Goal: Task Accomplishment & Management: Manage account settings

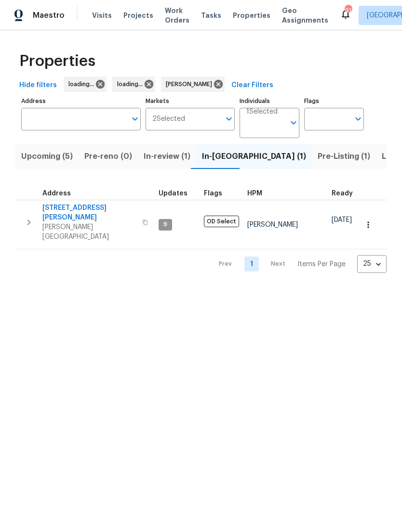
click at [317, 157] on span "Pre-Listing (1)" at bounding box center [343, 156] width 52 height 13
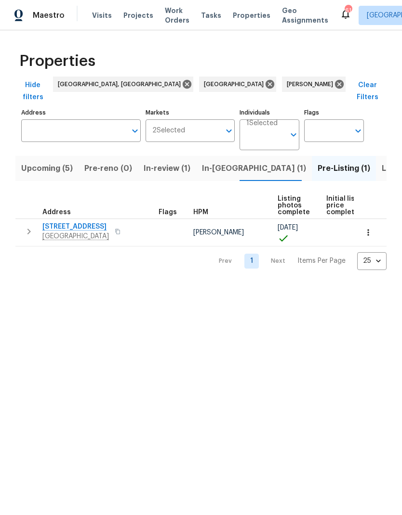
click at [213, 162] on span "In-[GEOGRAPHIC_DATA] (1)" at bounding box center [254, 168] width 104 height 13
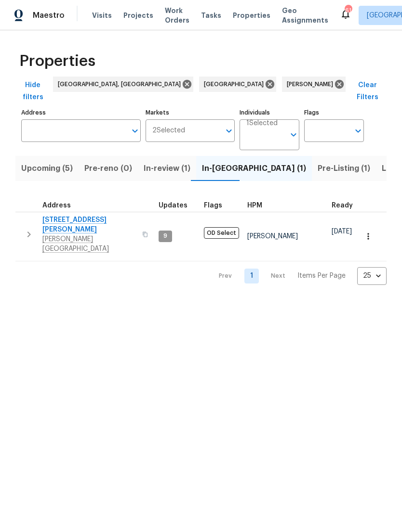
click at [22, 215] on button "button" at bounding box center [28, 234] width 19 height 39
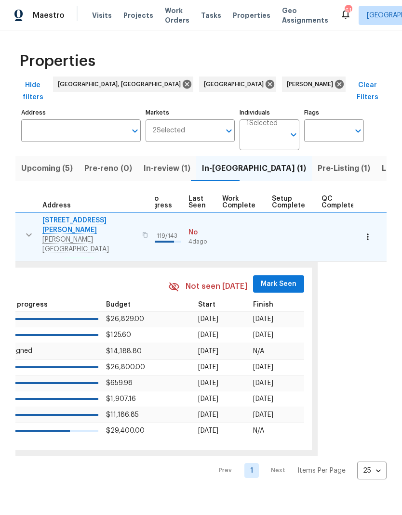
scroll to position [0, 456]
click at [273, 278] on span "Mark Seen" at bounding box center [279, 284] width 36 height 12
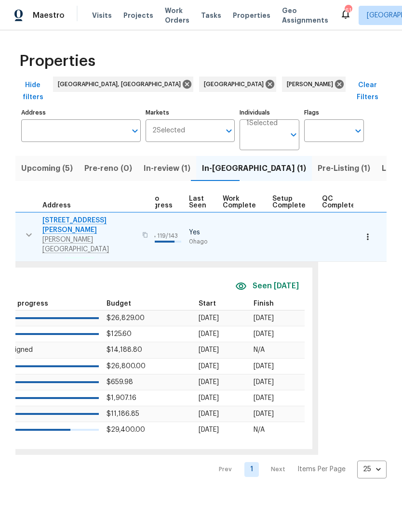
click at [381, 162] on span "Listed (35)" at bounding box center [401, 168] width 41 height 13
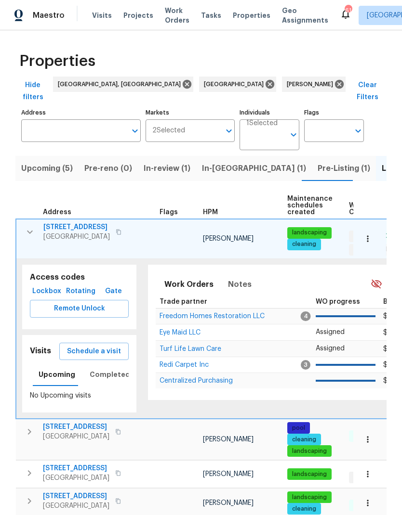
click at [31, 226] on icon "button" at bounding box center [30, 232] width 12 height 12
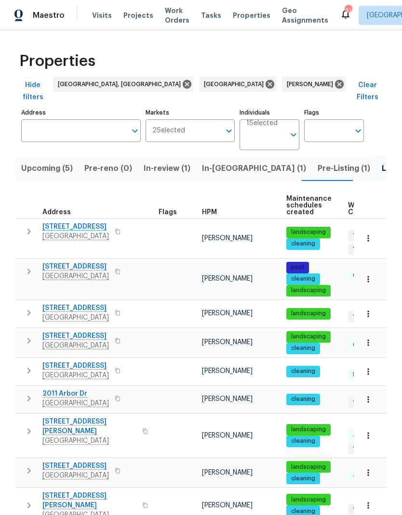
click at [32, 266] on icon "button" at bounding box center [29, 272] width 12 height 12
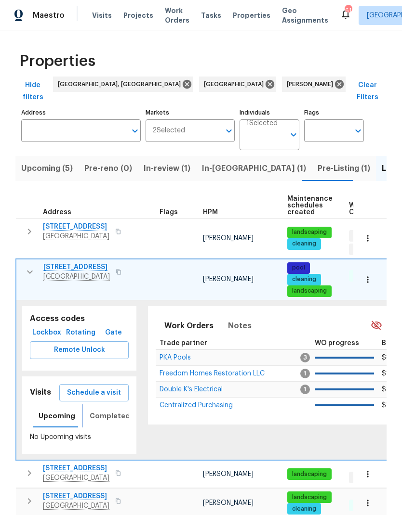
click at [94, 410] on span "Completed" at bounding box center [110, 416] width 40 height 12
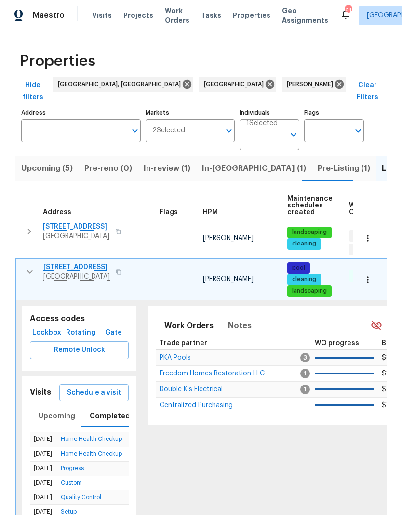
click at [82, 387] on span "Schedule a visit" at bounding box center [94, 393] width 54 height 12
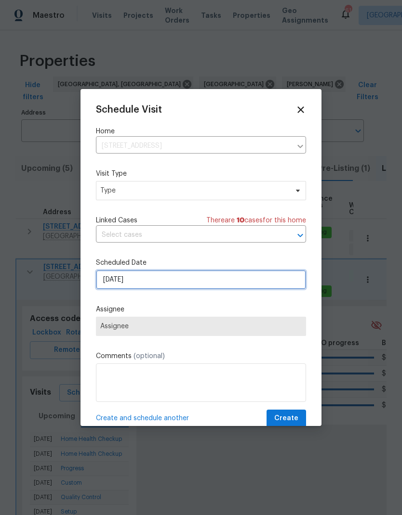
click at [107, 284] on input "9/29/2025" at bounding box center [201, 279] width 210 height 19
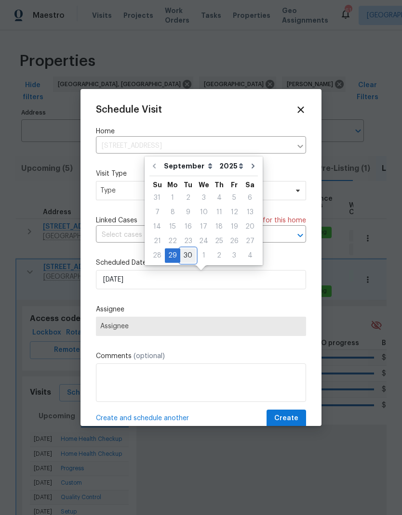
click at [185, 256] on div "30" at bounding box center [187, 255] width 15 height 13
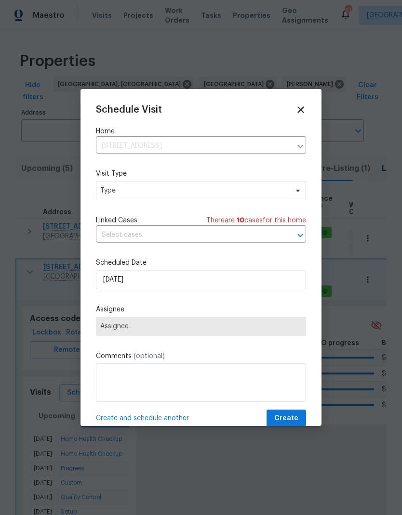
type input "9/30/2025"
click at [115, 330] on span "Assignee" at bounding box center [200, 327] width 201 height 8
click at [107, 330] on span "Assignee" at bounding box center [200, 327] width 201 height 8
click at [110, 194] on span "Type" at bounding box center [193, 191] width 187 height 10
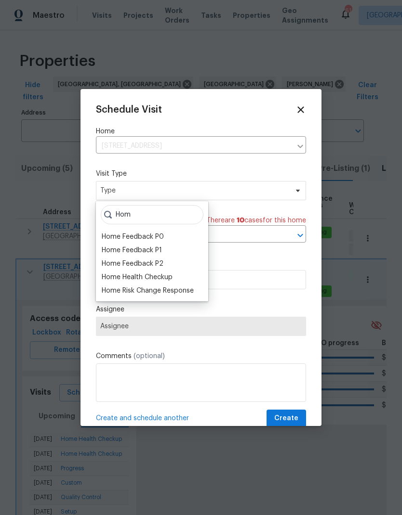
type input "Hom"
click at [114, 274] on div "Home Health Checkup" at bounding box center [137, 278] width 71 height 10
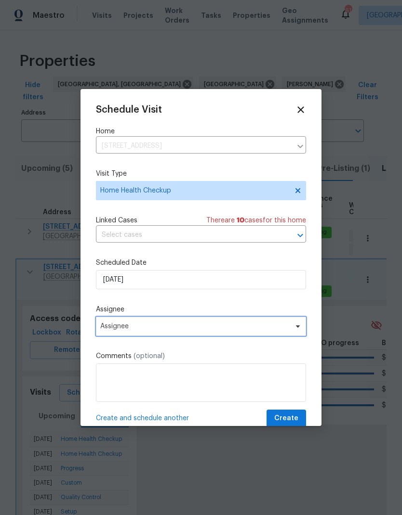
click at [110, 328] on span "Assignee" at bounding box center [194, 327] width 189 height 8
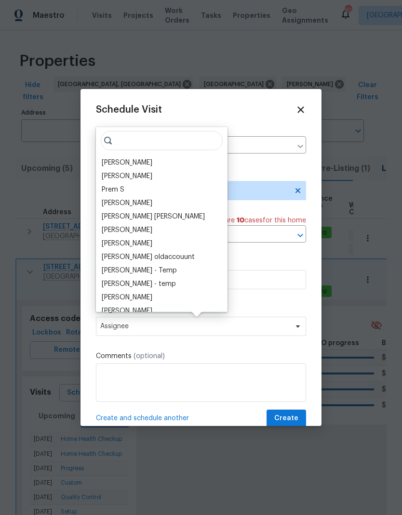
click at [109, 161] on div "[PERSON_NAME]" at bounding box center [127, 163] width 51 height 10
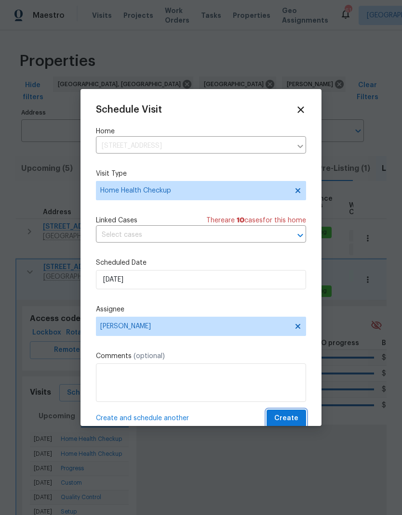
click at [289, 417] on span "Create" at bounding box center [286, 419] width 24 height 12
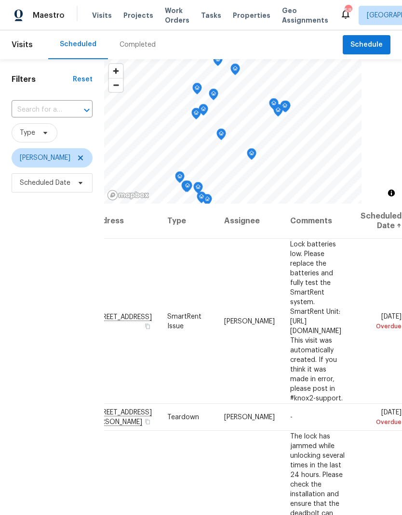
scroll to position [0, 82]
click at [0, 0] on icon at bounding box center [0, 0] width 0 height 0
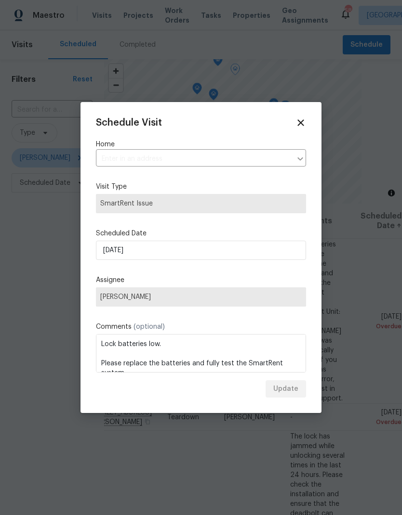
type input "614 Hartford Heights St, Spring Hill, FL 34609"
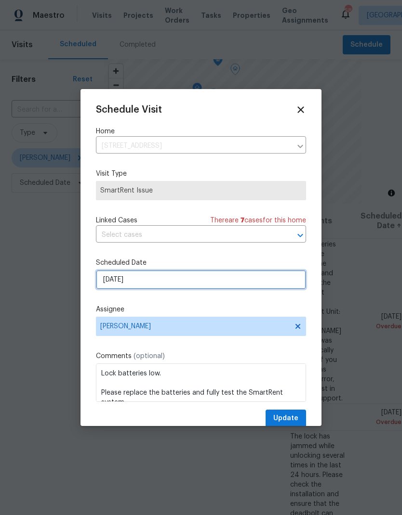
click at [109, 277] on input "9/27/2025" at bounding box center [201, 279] width 210 height 19
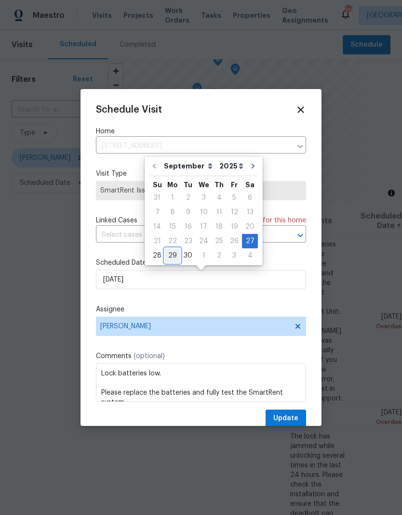
click at [170, 252] on div "29" at bounding box center [172, 255] width 15 height 13
type input "[DATE]"
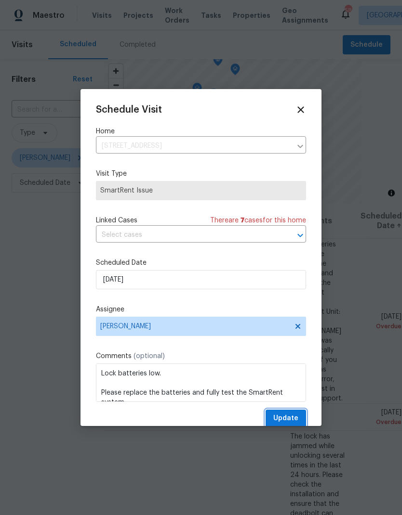
click at [292, 417] on span "Update" at bounding box center [285, 419] width 25 height 12
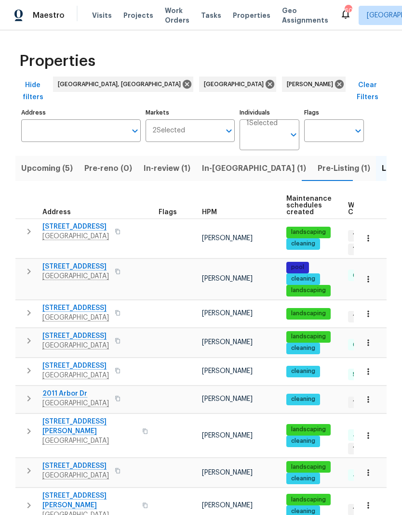
click at [26, 307] on icon "button" at bounding box center [29, 313] width 12 height 12
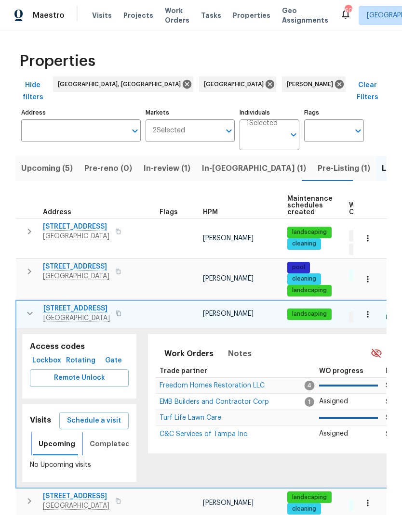
click at [48, 438] on span "Upcoming" at bounding box center [57, 444] width 37 height 12
click at [91, 438] on span "Completed" at bounding box center [110, 444] width 40 height 12
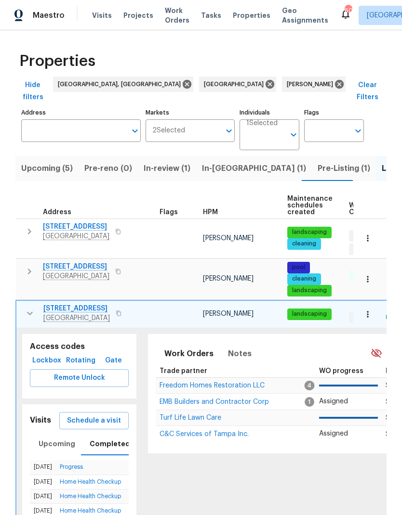
click at [74, 304] on span "2253 Heron Cir" at bounding box center [76, 309] width 66 height 10
click at [162, 399] on span "EMB Builders and Contractor Corp" at bounding box center [213, 402] width 109 height 7
click at [30, 308] on icon "button" at bounding box center [30, 314] width 12 height 12
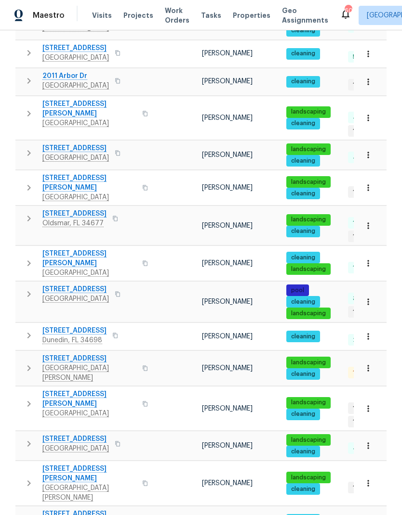
scroll to position [318, 0]
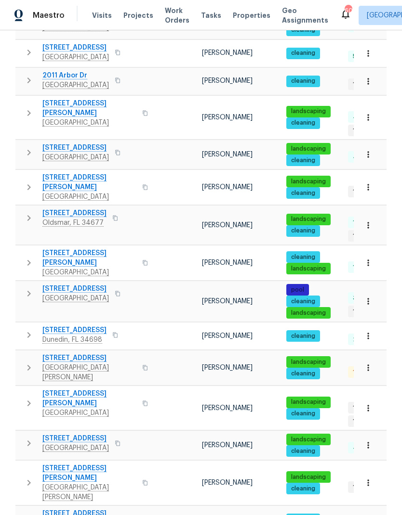
click at [34, 212] on icon "button" at bounding box center [29, 218] width 12 height 12
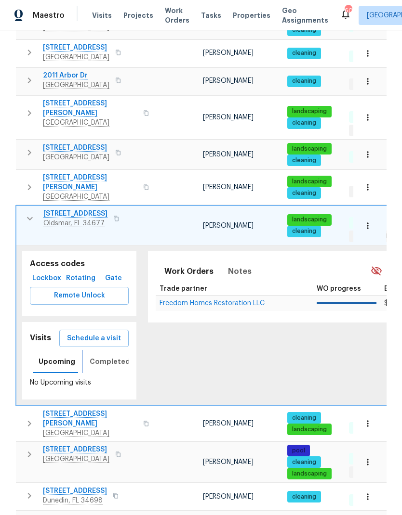
click at [98, 356] on span "Completed" at bounding box center [110, 362] width 40 height 12
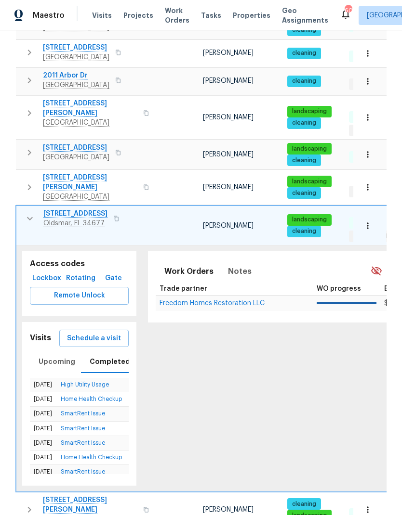
click at [72, 330] on button "Schedule a visit" at bounding box center [93, 339] width 69 height 18
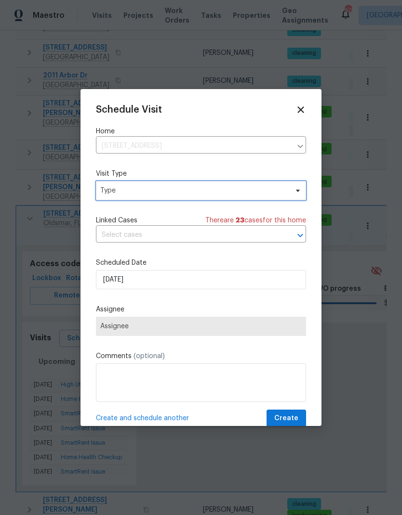
click at [107, 193] on span "Type" at bounding box center [193, 191] width 187 height 10
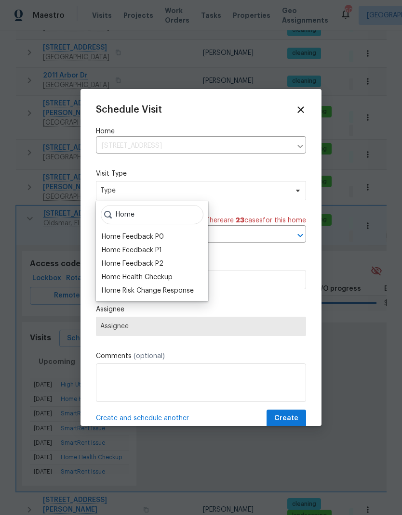
type input "Home"
click at [107, 275] on div "Home Health Checkup" at bounding box center [137, 278] width 71 height 10
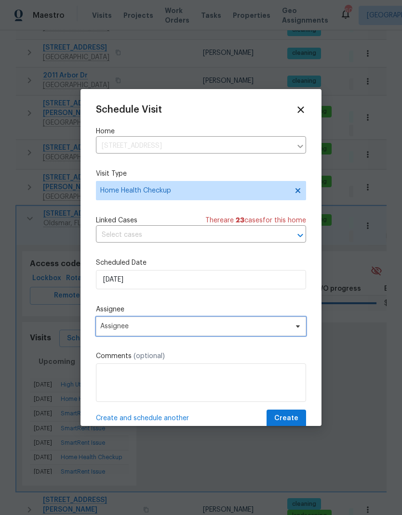
click at [108, 326] on span "Assignee" at bounding box center [194, 327] width 189 height 8
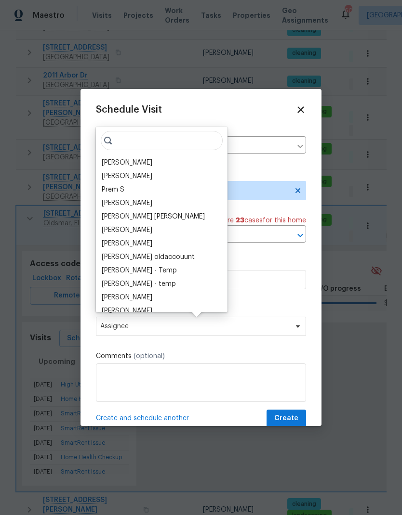
click at [104, 164] on div "[PERSON_NAME]" at bounding box center [127, 163] width 51 height 10
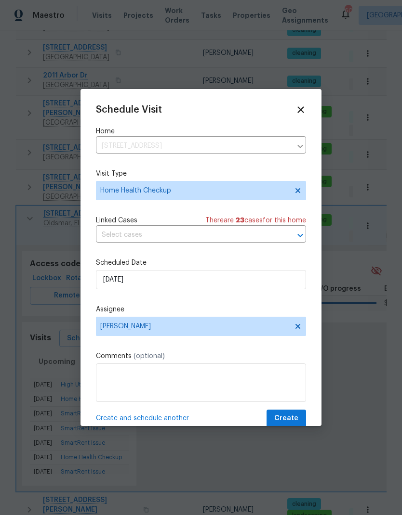
click at [298, 415] on button "Create" at bounding box center [285, 419] width 39 height 18
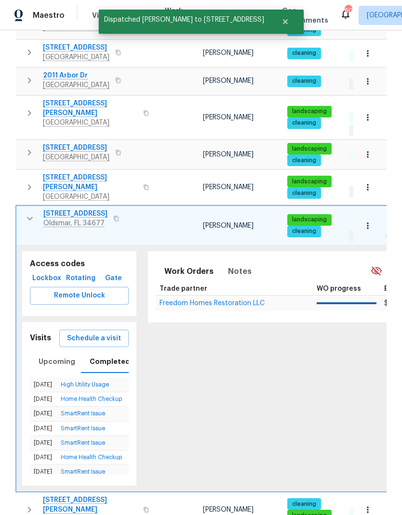
click at [27, 213] on icon "button" at bounding box center [30, 219] width 12 height 12
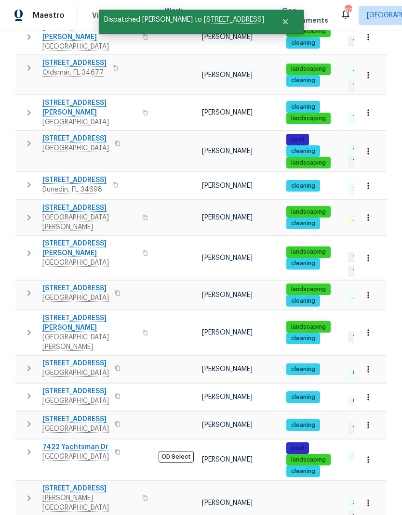
scroll to position [468, 0]
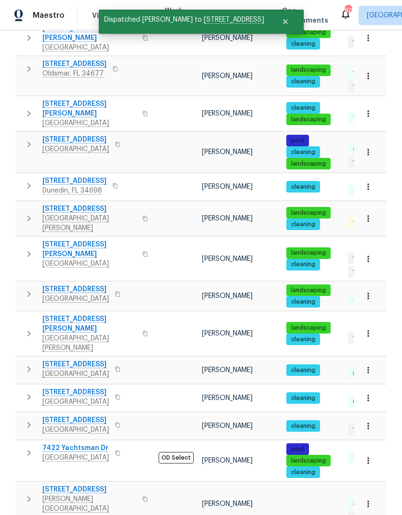
click at [33, 248] on icon "button" at bounding box center [29, 254] width 12 height 12
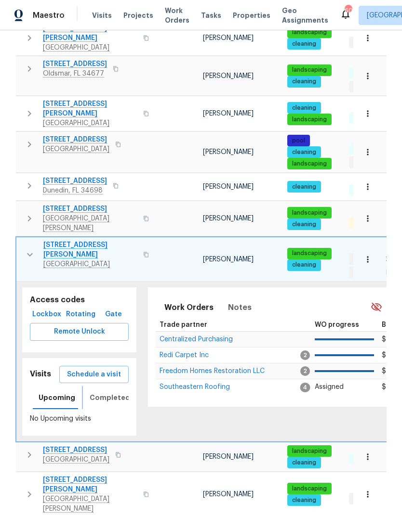
click at [95, 392] on span "Completed" at bounding box center [110, 398] width 40 height 12
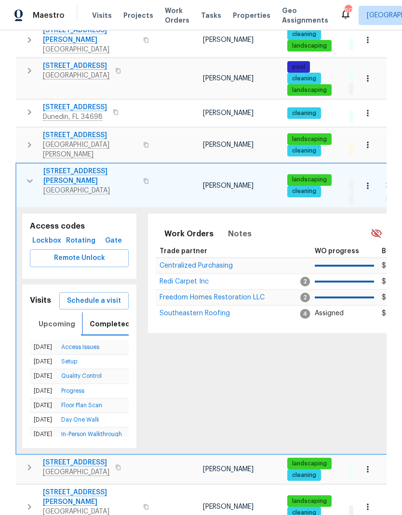
scroll to position [538, 0]
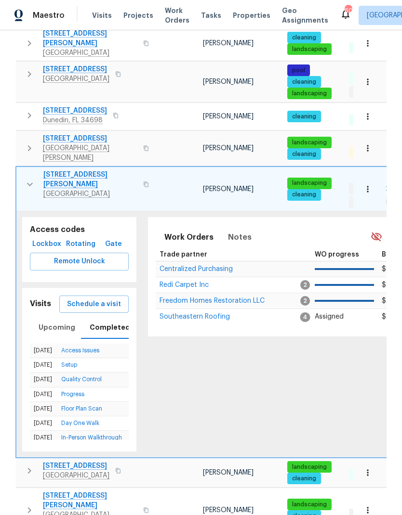
click at [32, 179] on icon "button" at bounding box center [30, 185] width 12 height 12
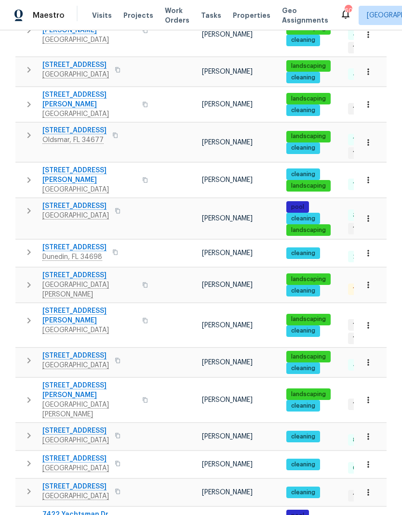
scroll to position [382, 0]
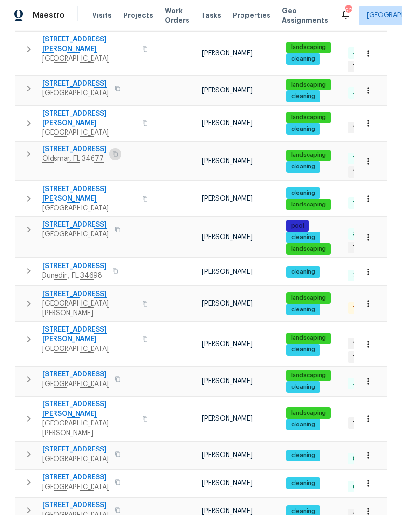
click at [112, 151] on icon "button" at bounding box center [115, 154] width 6 height 6
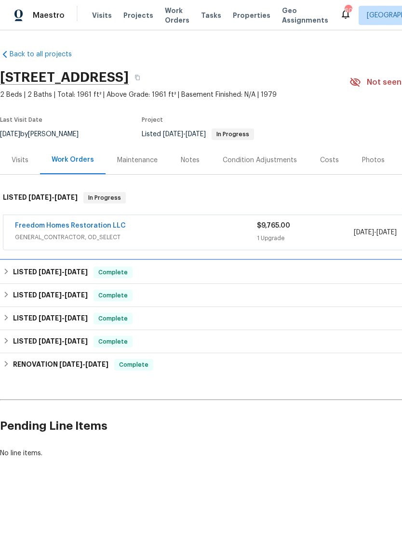
click at [24, 277] on h6 "LISTED [DATE] - [DATE]" at bounding box center [50, 273] width 75 height 12
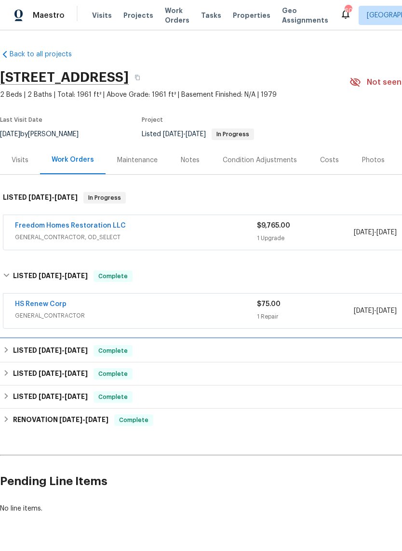
click at [33, 339] on div "LISTED [DATE] - [DATE] Complete" at bounding box center [272, 350] width 544 height 23
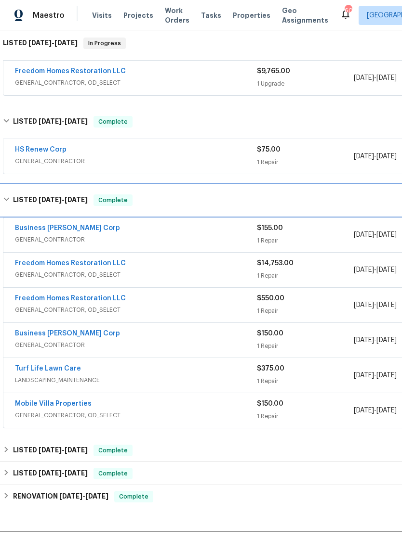
scroll to position [185, 0]
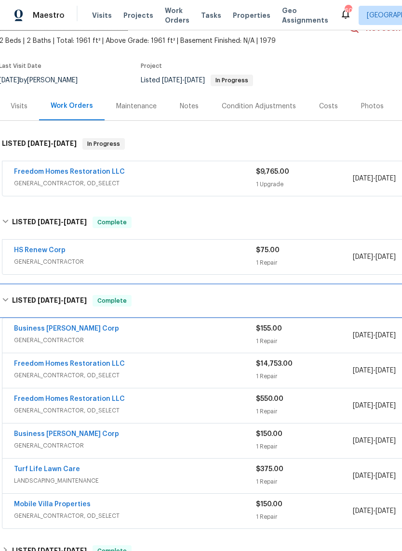
click at [29, 298] on h6 "LISTED 6/17/24 - 3/18/25" at bounding box center [49, 301] width 75 height 12
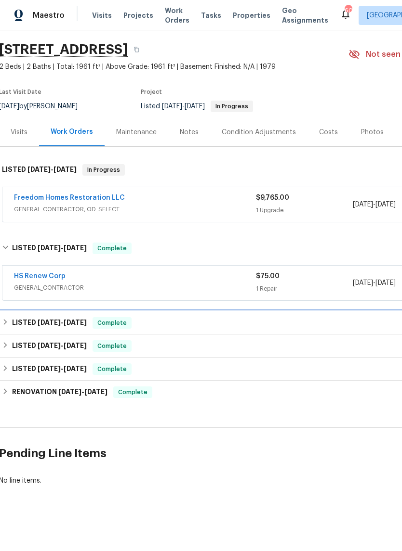
scroll to position [4, 1]
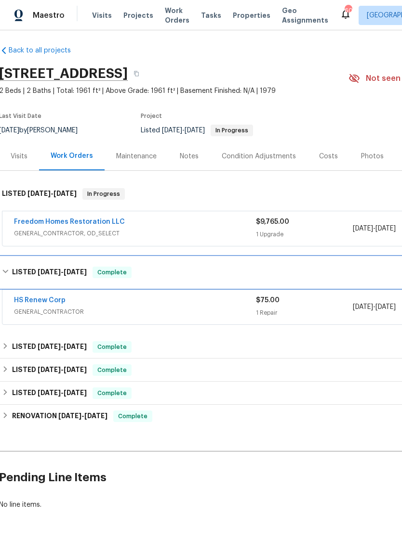
click at [31, 270] on h6 "LISTED 7/25/25 - 7/28/25" at bounding box center [49, 273] width 75 height 12
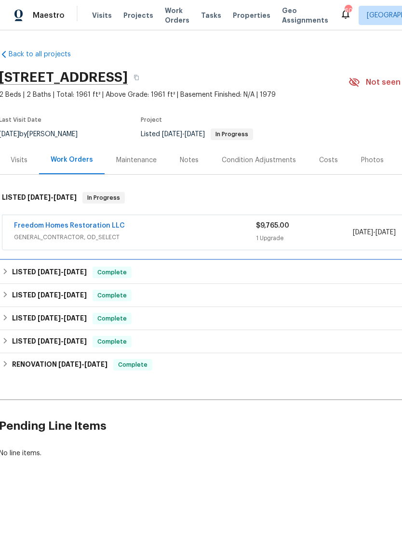
scroll to position [0, 1]
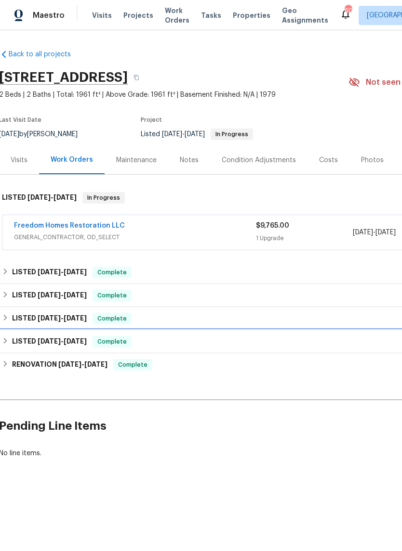
click at [23, 342] on h6 "LISTED 5/10/24 - 5/11/24" at bounding box center [49, 342] width 75 height 12
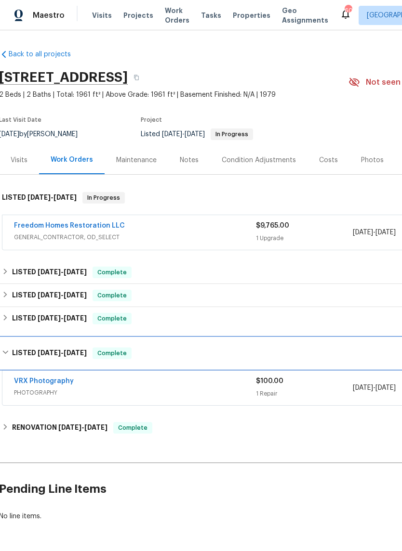
click at [20, 343] on div "LISTED 5/10/24 - 5/11/24 Complete" at bounding box center [271, 353] width 544 height 31
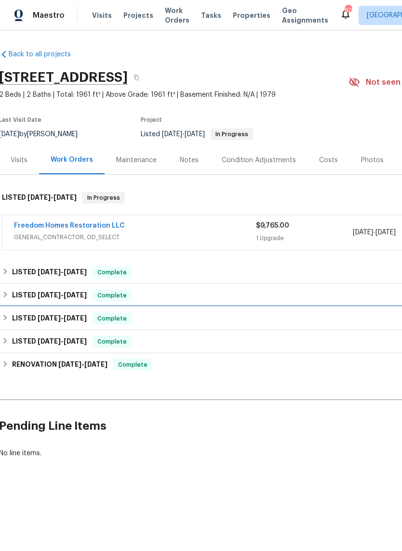
click at [23, 319] on h6 "LISTED 6/11/24 - 6/17/24" at bounding box center [49, 319] width 75 height 12
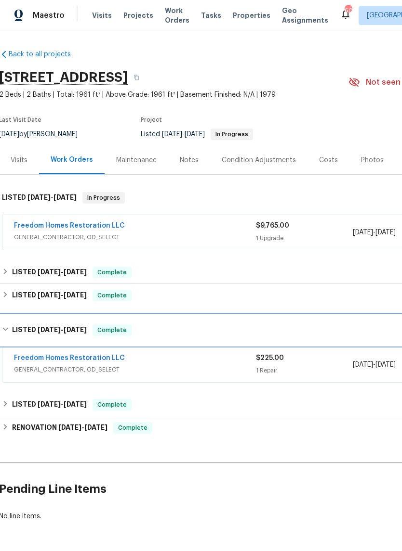
click at [21, 317] on div "LISTED 6/11/24 - 6/17/24 Complete" at bounding box center [271, 330] width 544 height 31
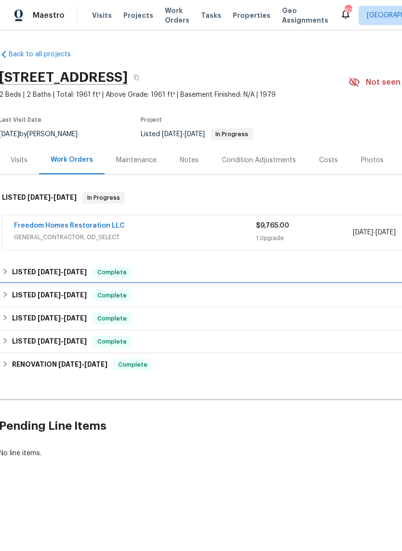
click at [23, 292] on h6 "LISTED 6/17/24 - 3/18/25" at bounding box center [49, 296] width 75 height 12
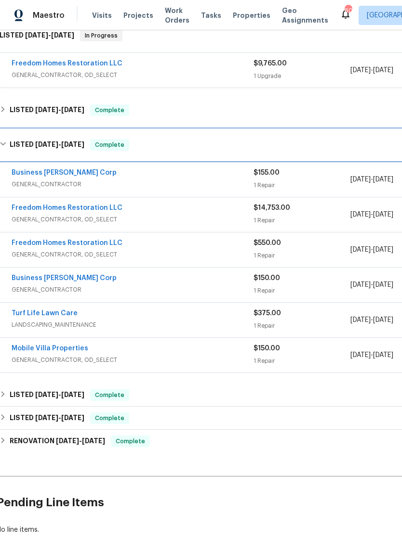
scroll to position [160, 4]
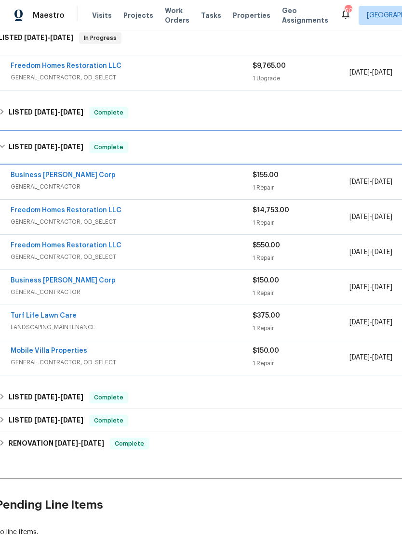
click at [27, 149] on h6 "LISTED 6/17/24 - 3/18/25" at bounding box center [46, 148] width 75 height 12
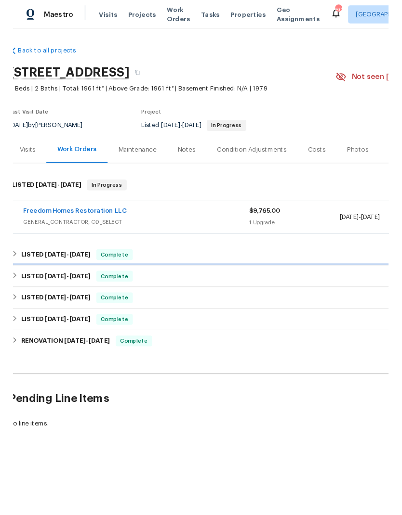
scroll to position [0, 4]
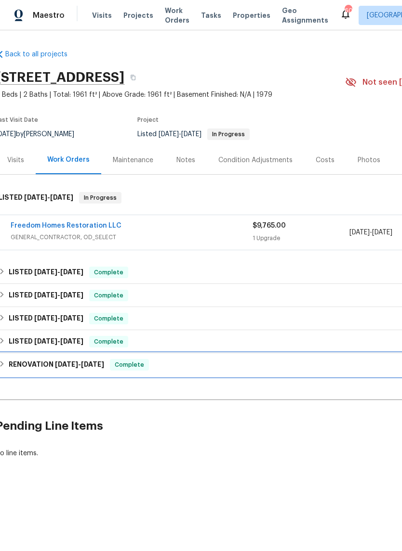
click at [24, 363] on h6 "RENOVATION 5/6/24 - 5/8/24" at bounding box center [56, 365] width 95 height 12
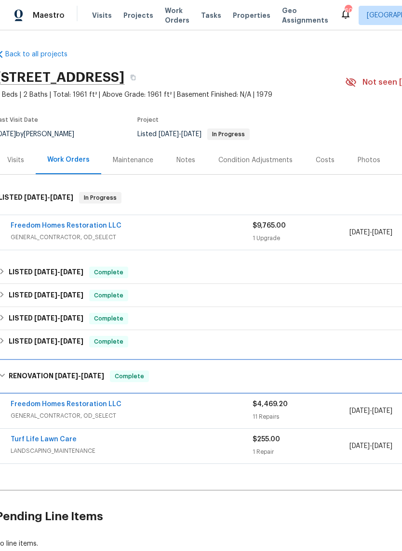
click at [16, 372] on h6 "RENOVATION 5/6/24 - 5/8/24" at bounding box center [56, 377] width 95 height 12
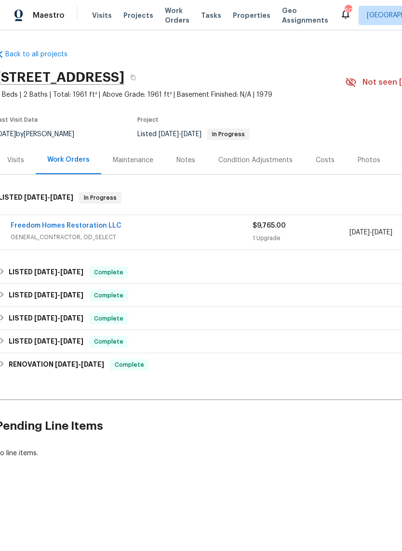
click at [32, 225] on link "Freedom Homes Restoration LLC" at bounding box center [66, 225] width 111 height 7
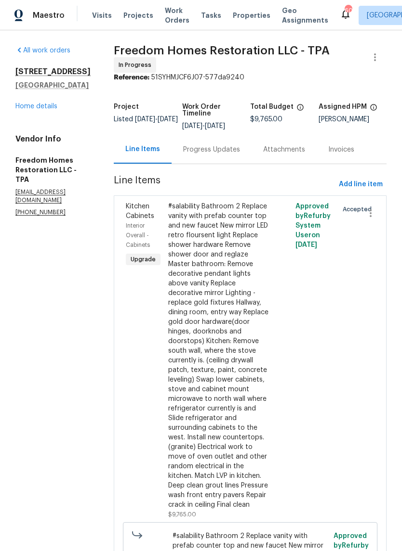
click at [203, 149] on div "Progress Updates" at bounding box center [211, 150] width 57 height 10
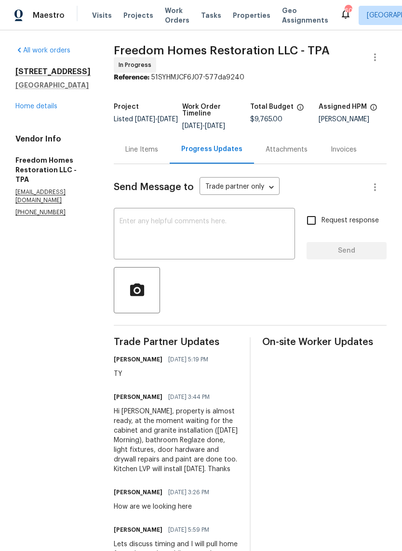
click at [247, 240] on textarea at bounding box center [203, 235] width 169 height 34
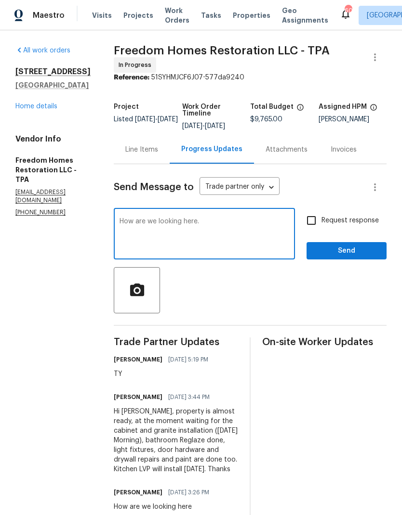
type textarea "How are we looking here."
click at [309, 221] on input "Request response" at bounding box center [311, 220] width 20 height 20
checkbox input "true"
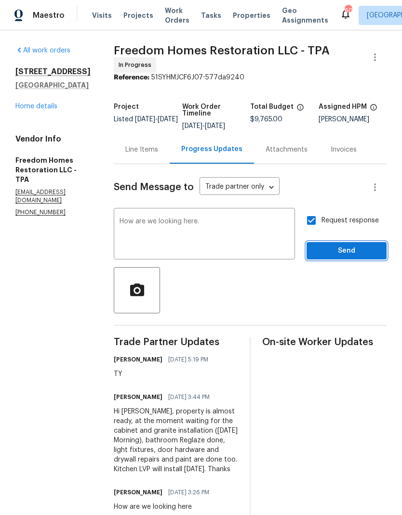
click at [348, 245] on span "Send" at bounding box center [346, 251] width 65 height 12
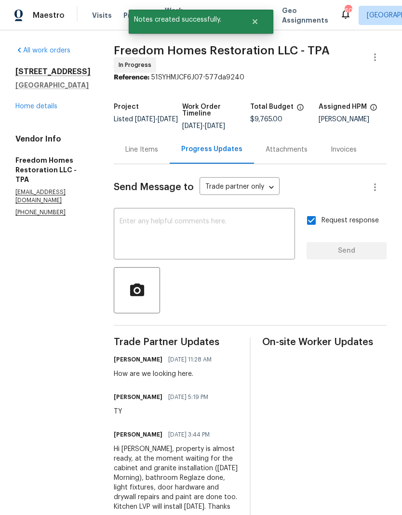
click at [30, 103] on link "Home details" at bounding box center [36, 106] width 42 height 7
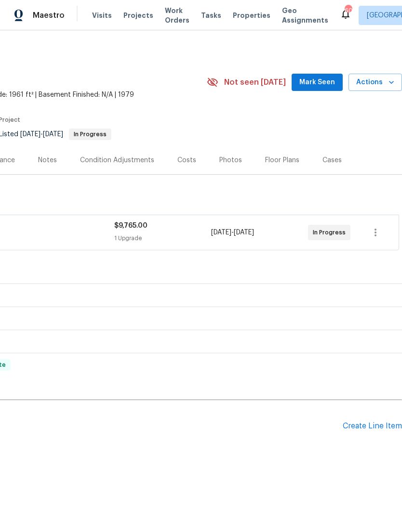
scroll to position [0, 143]
click at [315, 79] on span "Mark Seen" at bounding box center [317, 83] width 36 height 12
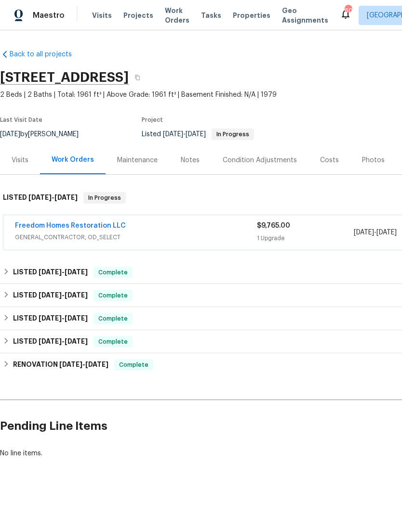
scroll to position [0, 0]
